Goal: Task Accomplishment & Management: Manage account settings

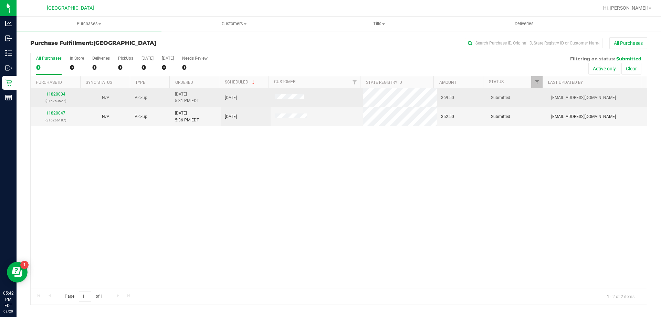
click at [52, 91] on div "11820004 (316263527)" at bounding box center [56, 97] width 42 height 13
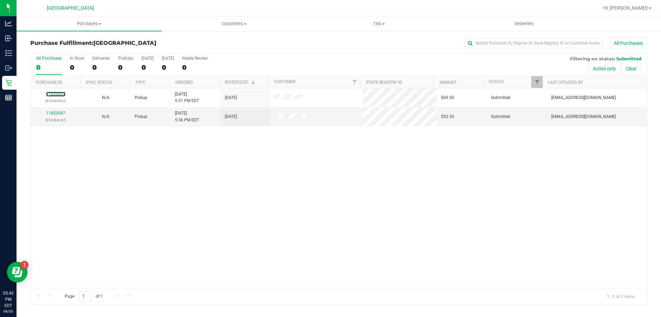
click at [52, 93] on link "11820004" at bounding box center [55, 94] width 19 height 5
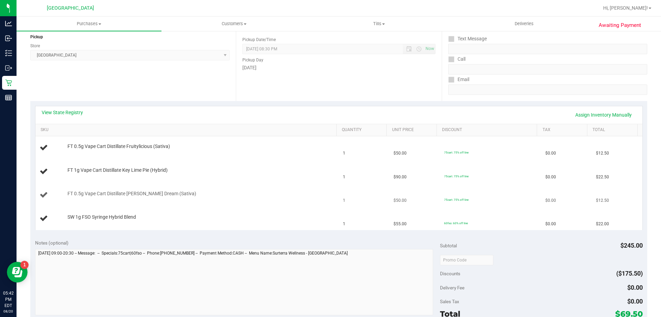
scroll to position [172, 0]
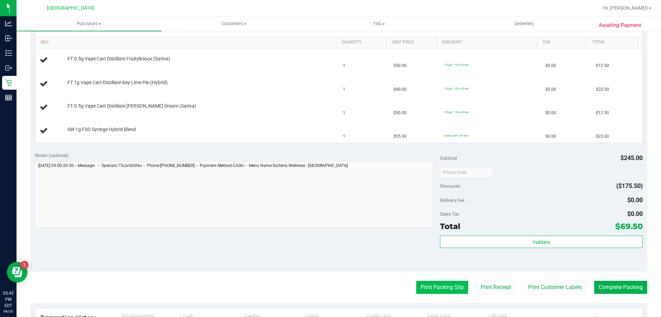
click at [426, 287] on button "Print Packing Slip" at bounding box center [442, 286] width 52 height 13
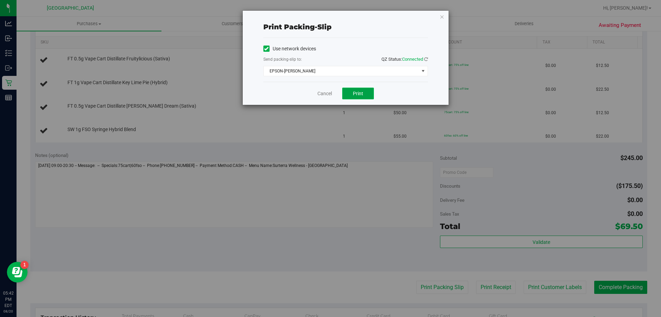
click at [365, 94] on button "Print" at bounding box center [358, 93] width 32 height 12
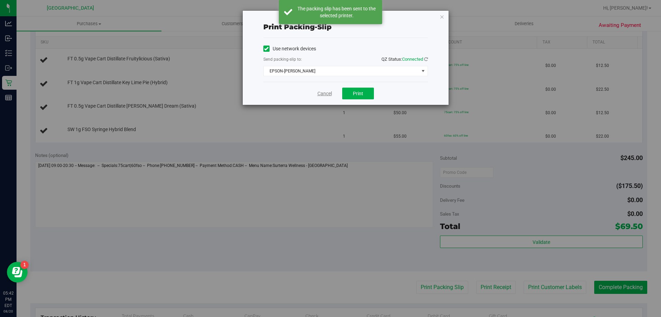
click at [325, 91] on link "Cancel" at bounding box center [325, 93] width 14 height 7
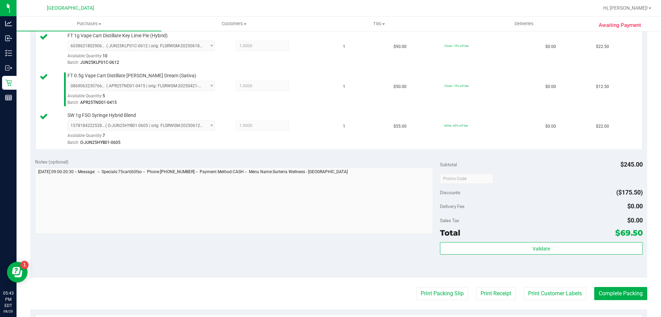
scroll to position [310, 0]
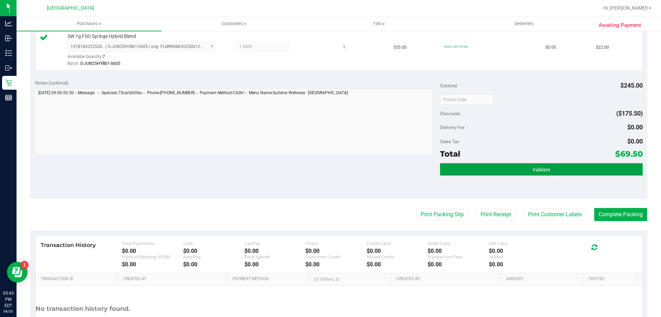
click at [491, 165] on button "Validate" at bounding box center [541, 169] width 203 height 12
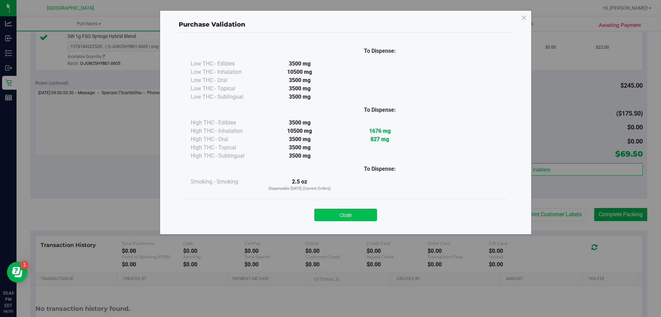
click at [335, 212] on button "Close" at bounding box center [346, 214] width 63 height 12
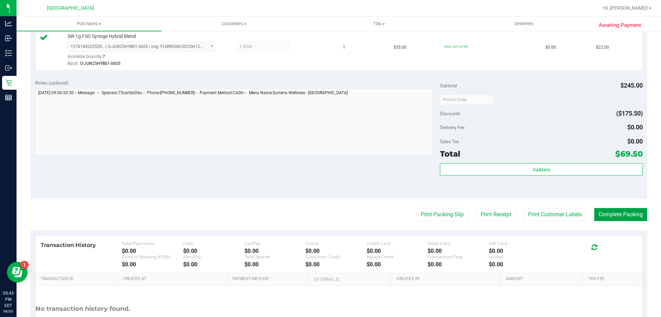
click at [624, 212] on button "Complete Packing" at bounding box center [621, 214] width 53 height 13
click at [624, 212] on button "Complete Packing" at bounding box center [618, 214] width 59 height 13
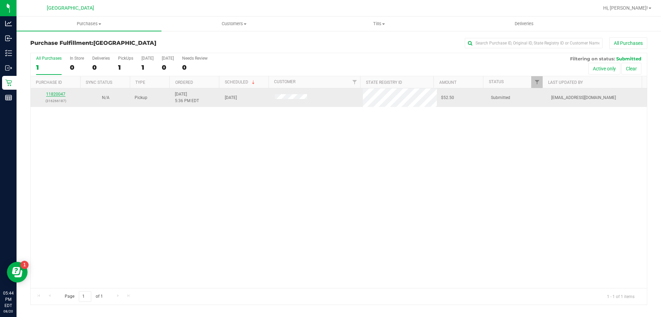
click at [55, 94] on link "11820047" at bounding box center [55, 94] width 19 height 5
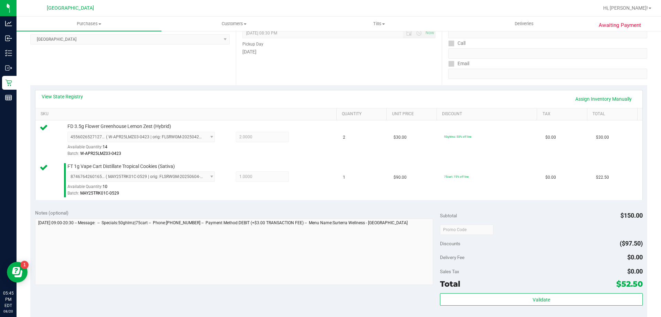
scroll to position [138, 0]
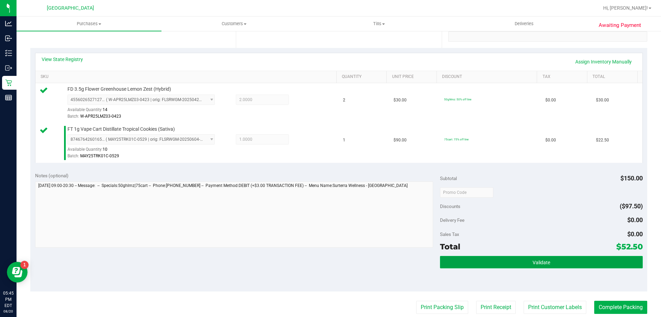
click at [527, 257] on button "Validate" at bounding box center [541, 262] width 203 height 12
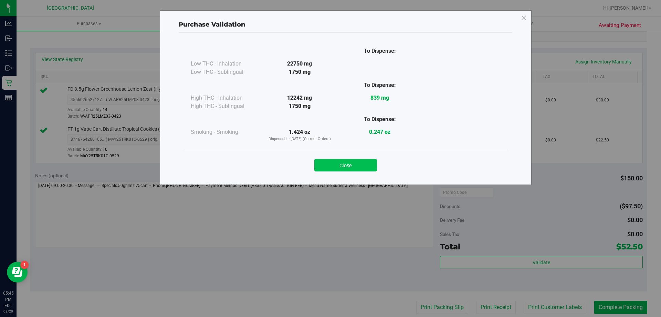
click at [359, 168] on button "Close" at bounding box center [346, 165] width 63 height 12
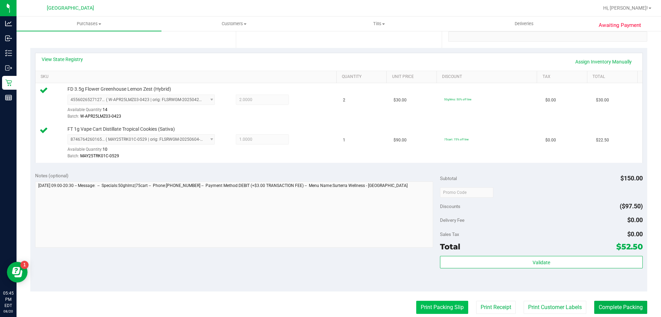
click at [449, 309] on button "Print Packing Slip" at bounding box center [442, 306] width 52 height 13
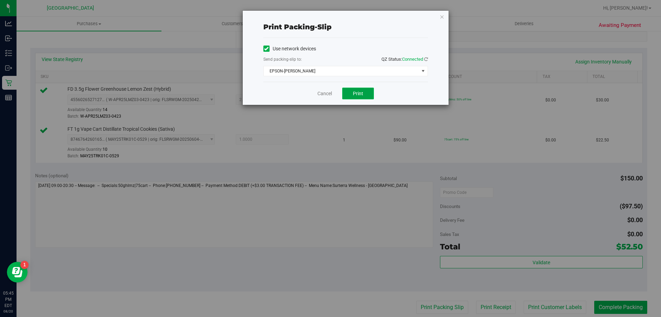
click at [354, 93] on span "Print" at bounding box center [358, 94] width 10 height 6
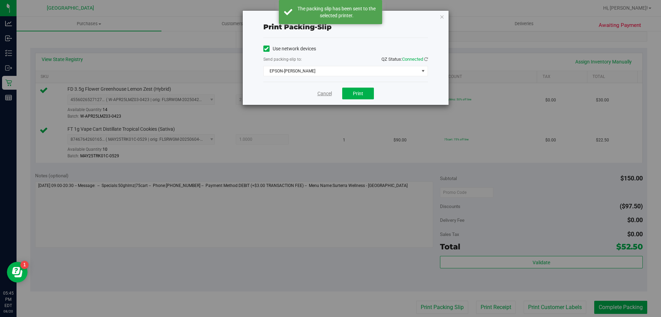
click at [320, 94] on link "Cancel" at bounding box center [325, 93] width 14 height 7
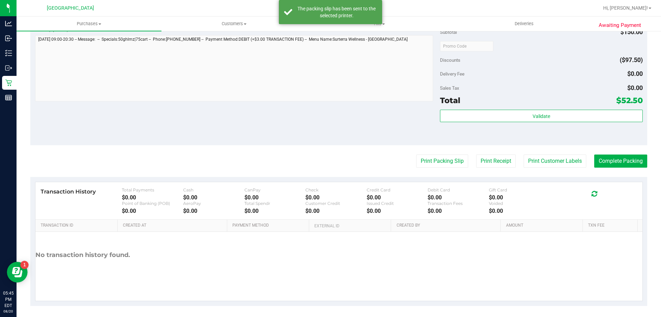
scroll to position [287, 0]
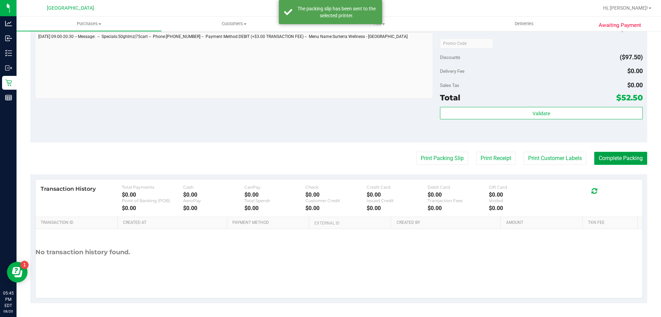
click at [626, 156] on button "Complete Packing" at bounding box center [621, 158] width 53 height 13
click at [626, 156] on button "Complete Packing" at bounding box center [618, 158] width 59 height 13
